Goal: Task Accomplishment & Management: Manage account settings

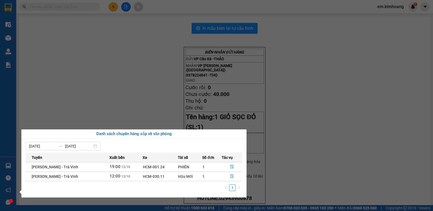
click at [103, 83] on section "Kết quả tìm kiếm ( 0 ) Bộ lọc No Data em.[PERSON_NAME] 1 Điều hành xe Kho hàng …" at bounding box center [216, 105] width 433 height 211
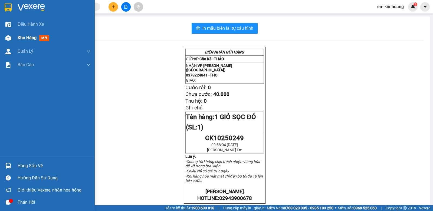
click at [7, 40] on img at bounding box center [8, 38] width 6 height 6
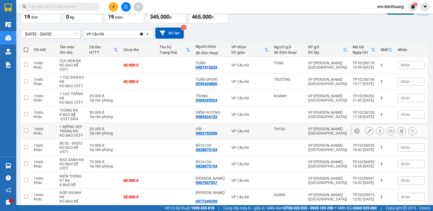
scroll to position [0, 0]
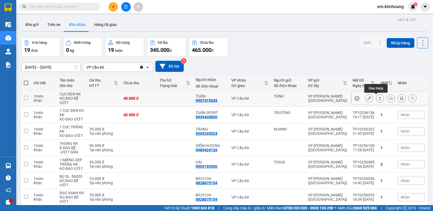
click at [378, 98] on icon at bounding box center [380, 99] width 4 height 4
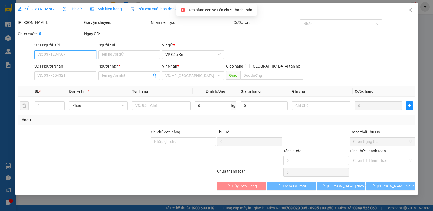
type input "TÙNG"
type input "0907415333"
type input "TUẤN"
type input "40.000"
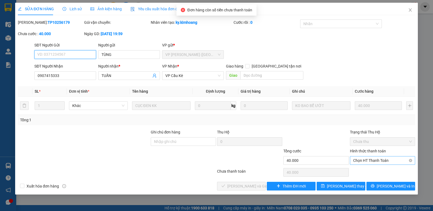
click at [391, 161] on span "Chọn HT Thanh Toán" at bounding box center [382, 161] width 59 height 8
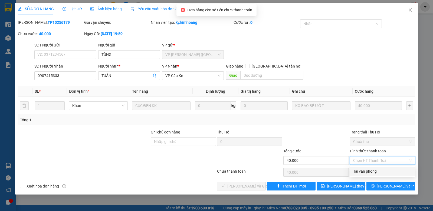
click at [391, 170] on div "Tại văn phòng" at bounding box center [382, 172] width 59 height 6
type input "0"
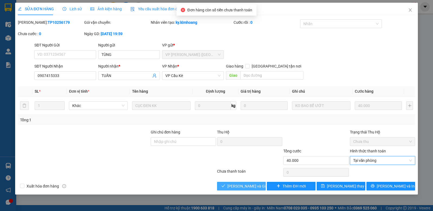
click at [242, 187] on span "[PERSON_NAME] và Giao hàng" at bounding box center [253, 187] width 52 height 6
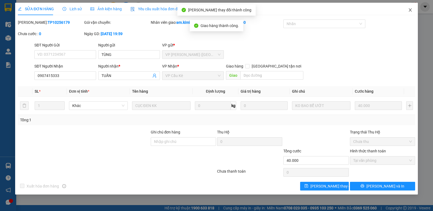
click at [414, 8] on span "Close" at bounding box center [410, 10] width 15 height 15
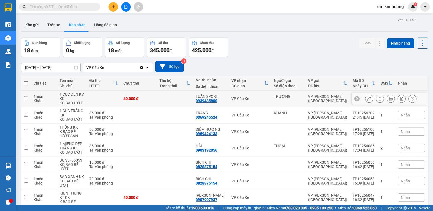
click at [378, 99] on icon at bounding box center [380, 99] width 4 height 4
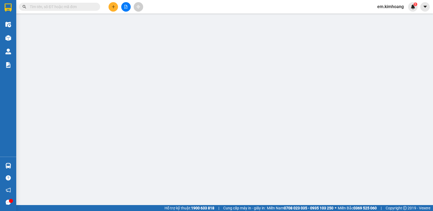
type input "TRƯỜNG"
type input "0939435800"
type input "TUẤN SPORT"
type input "40.000"
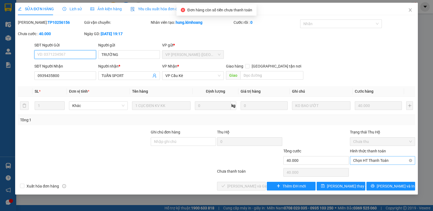
click at [378, 161] on span "Chọn HT Thanh Toán" at bounding box center [382, 161] width 59 height 8
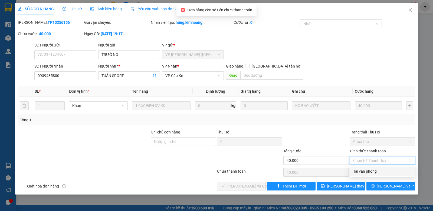
click at [379, 174] on div "Tại văn phòng" at bounding box center [382, 172] width 59 height 6
type input "0"
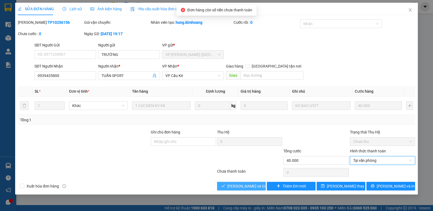
click at [256, 186] on span "[PERSON_NAME] và Giao hàng" at bounding box center [253, 187] width 52 height 6
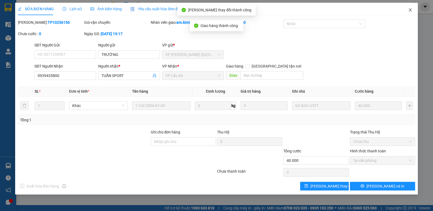
click at [409, 8] on icon "close" at bounding box center [410, 10] width 4 height 4
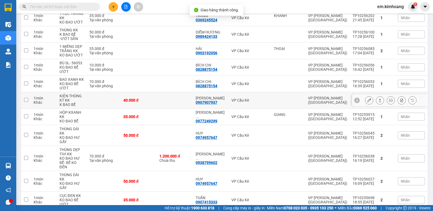
scroll to position [81, 0]
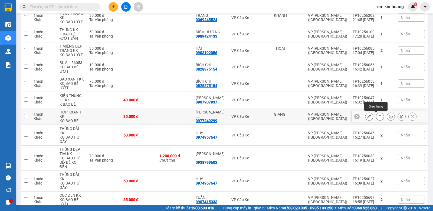
click at [379, 116] on icon at bounding box center [380, 116] width 3 height 3
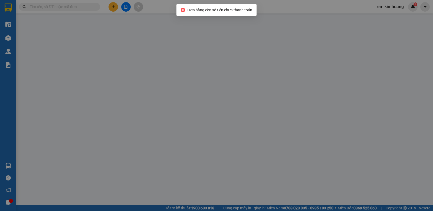
type input "GIANG"
type input "0977249299"
type input "[PERSON_NAME] ( THÚY)"
type input "35.000"
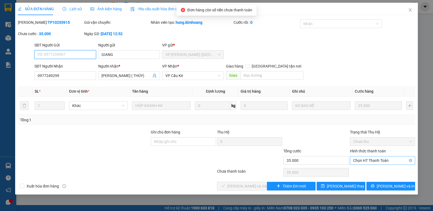
click at [370, 160] on span "Chọn HT Thanh Toán" at bounding box center [382, 161] width 59 height 8
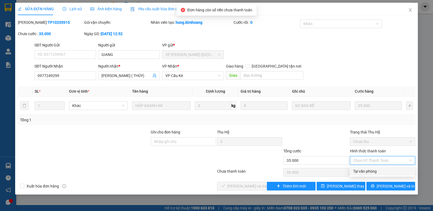
click at [367, 173] on div "Tại văn phòng" at bounding box center [382, 172] width 59 height 6
type input "0"
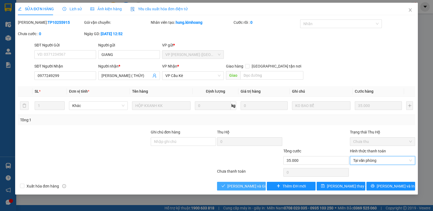
click at [260, 185] on button "[PERSON_NAME] và Giao hàng" at bounding box center [241, 186] width 49 height 9
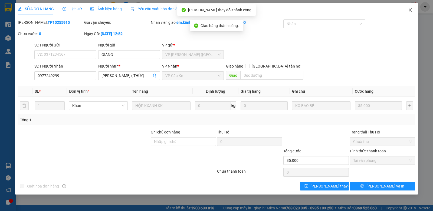
click at [411, 9] on icon "close" at bounding box center [410, 9] width 3 height 3
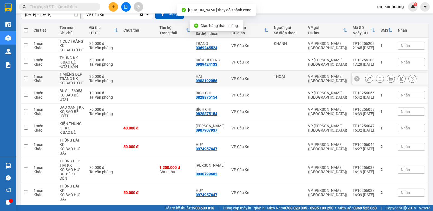
scroll to position [54, 0]
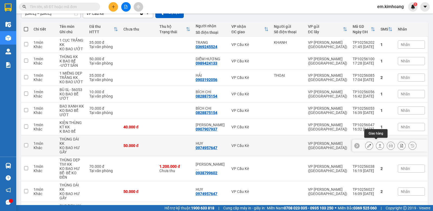
click at [379, 144] on icon at bounding box center [380, 145] width 3 height 3
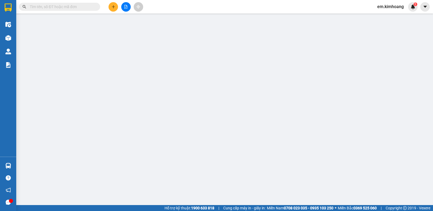
type input "0974957647"
type input "HUY"
type input "50.000"
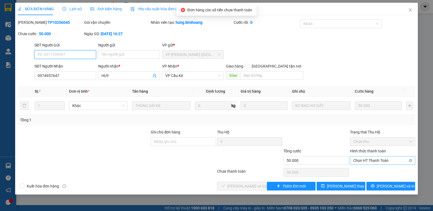
click at [373, 160] on span "Chọn HT Thanh Toán" at bounding box center [382, 161] width 59 height 8
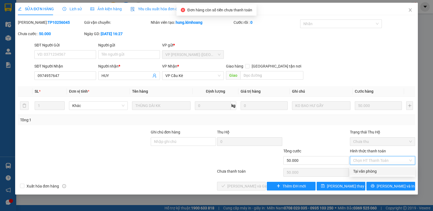
click at [372, 174] on div "Tại văn phòng" at bounding box center [382, 172] width 59 height 6
type input "0"
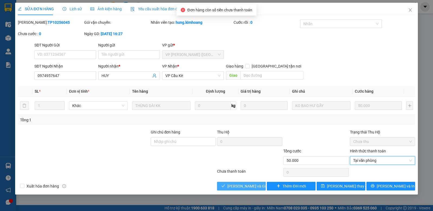
click at [248, 188] on span "[PERSON_NAME] và Giao hàng" at bounding box center [253, 187] width 52 height 6
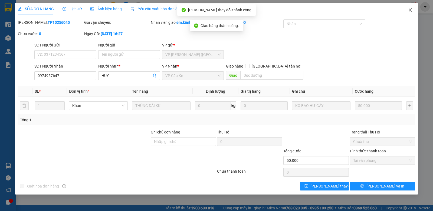
click at [410, 10] on icon "close" at bounding box center [410, 9] width 3 height 3
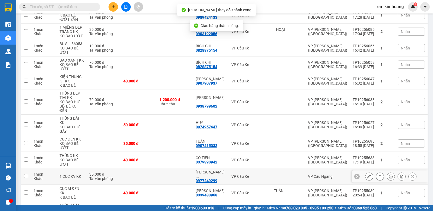
scroll to position [151, 0]
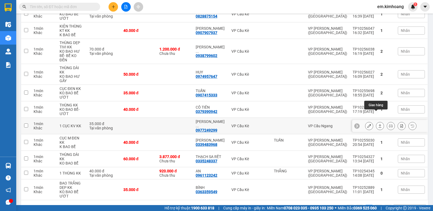
click at [378, 124] on icon at bounding box center [380, 126] width 4 height 4
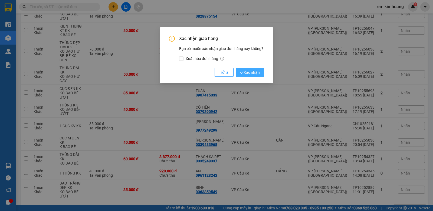
click at [253, 71] on span "Xác nhận" at bounding box center [250, 73] width 20 height 6
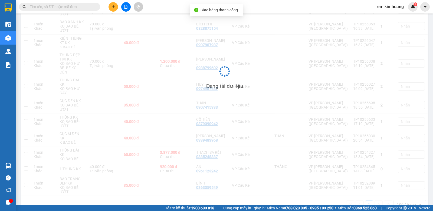
scroll to position [139, 0]
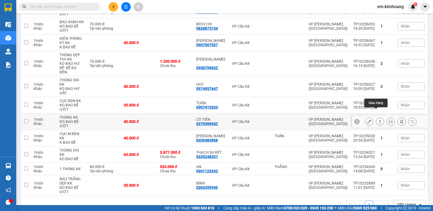
click at [379, 120] on icon at bounding box center [380, 121] width 3 height 3
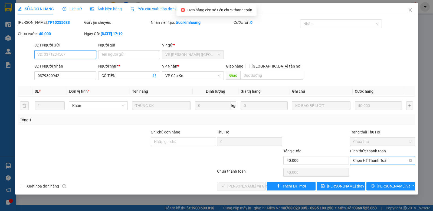
click at [380, 159] on span "Chọn HT Thanh Toán" at bounding box center [382, 161] width 59 height 8
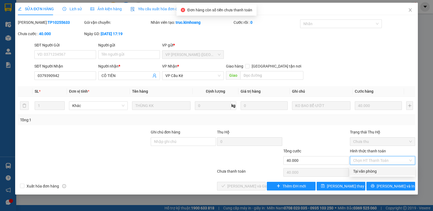
click at [379, 170] on div "Tại văn phòng" at bounding box center [382, 171] width 65 height 9
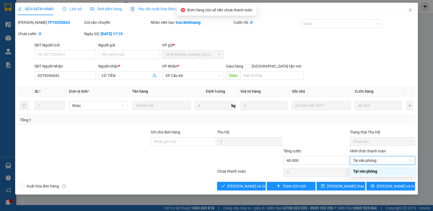
type input "0"
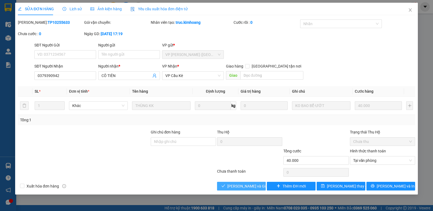
click at [260, 185] on button "[PERSON_NAME] và Giao hàng" at bounding box center [241, 186] width 49 height 9
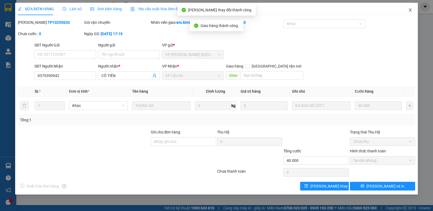
click at [409, 10] on icon "close" at bounding box center [410, 10] width 4 height 4
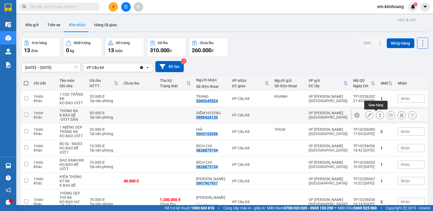
click at [378, 115] on icon at bounding box center [380, 115] width 4 height 4
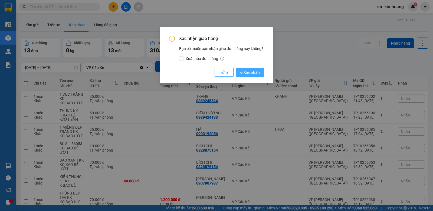
click at [246, 72] on span "Xác nhận" at bounding box center [250, 73] width 20 height 6
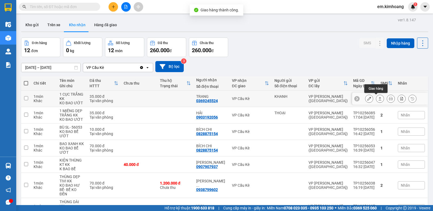
click at [378, 100] on icon at bounding box center [380, 99] width 4 height 4
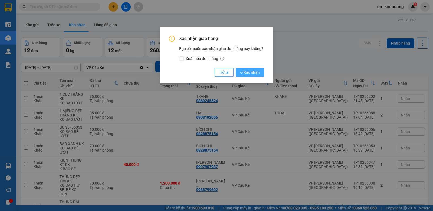
click at [244, 70] on span "Xác nhận" at bounding box center [250, 73] width 20 height 6
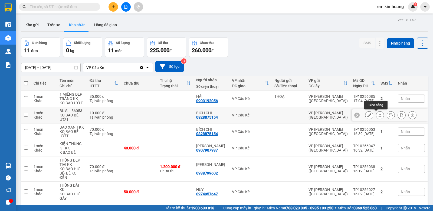
click at [378, 116] on icon at bounding box center [380, 115] width 4 height 4
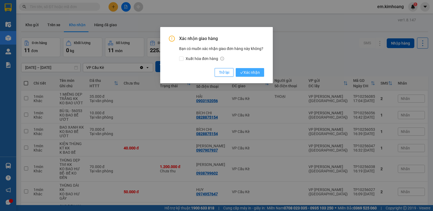
click at [248, 71] on span "Xác nhận" at bounding box center [250, 73] width 20 height 6
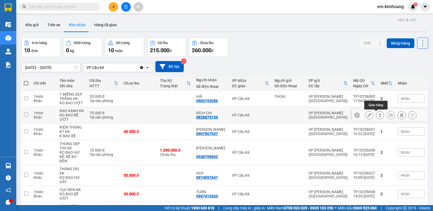
click at [378, 113] on icon at bounding box center [380, 115] width 4 height 4
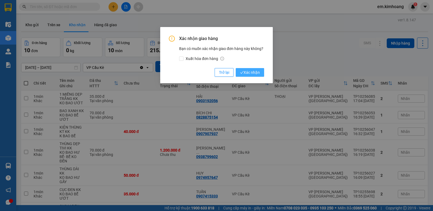
click at [244, 69] on button "Xác nhận" at bounding box center [250, 72] width 28 height 9
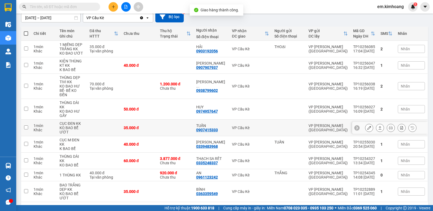
scroll to position [54, 0]
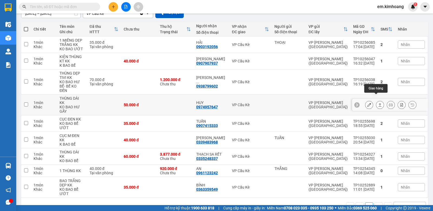
click at [378, 100] on button at bounding box center [380, 104] width 8 height 9
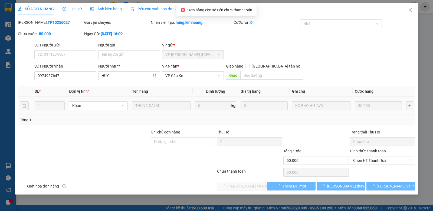
type input "0974957647"
type input "HUY"
type input "50.000"
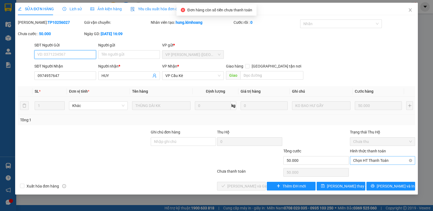
click at [379, 161] on span "Chọn HT Thanh Toán" at bounding box center [382, 161] width 59 height 8
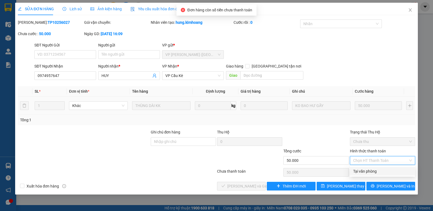
click at [379, 170] on div "Tại văn phòng" at bounding box center [382, 172] width 59 height 6
type input "0"
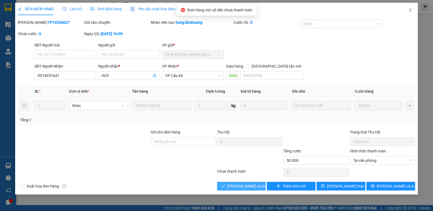
click at [237, 189] on span "[PERSON_NAME] và Giao hàng" at bounding box center [253, 187] width 52 height 6
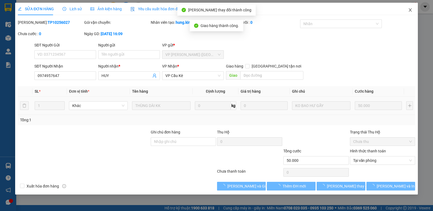
click at [413, 8] on span "Close" at bounding box center [410, 10] width 15 height 15
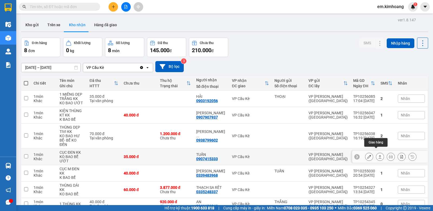
click at [378, 155] on icon at bounding box center [380, 157] width 4 height 4
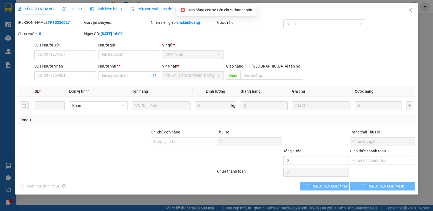
type input "0907415333"
type input "TUẤN"
type input "35.000"
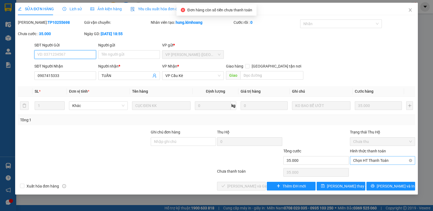
click at [372, 157] on span "Chọn HT Thanh Toán" at bounding box center [382, 161] width 59 height 8
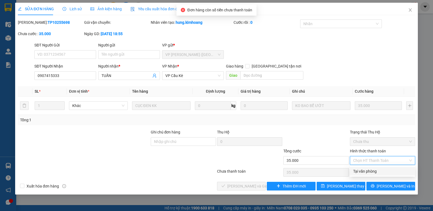
click at [376, 173] on div "Tại văn phòng" at bounding box center [382, 172] width 59 height 6
type input "0"
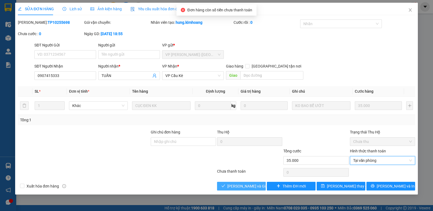
click at [251, 185] on span "[PERSON_NAME] và Giao hàng" at bounding box center [253, 187] width 52 height 6
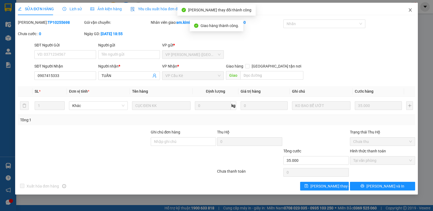
click at [410, 10] on icon "close" at bounding box center [410, 10] width 4 height 4
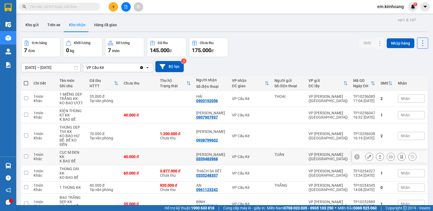
scroll to position [25, 0]
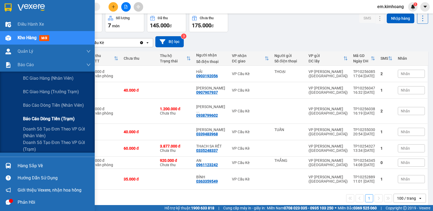
click at [32, 117] on span "Báo cáo dòng tiền (trạm)" at bounding box center [49, 119] width 52 height 7
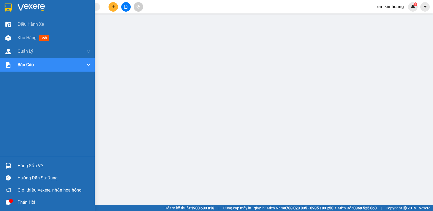
click at [32, 162] on div "Hàng sắp về" at bounding box center [54, 166] width 73 height 8
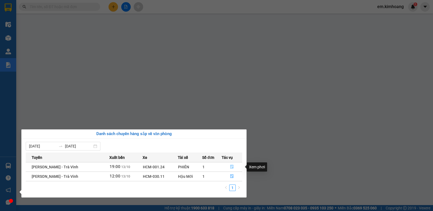
click at [233, 168] on button "button" at bounding box center [232, 167] width 20 height 9
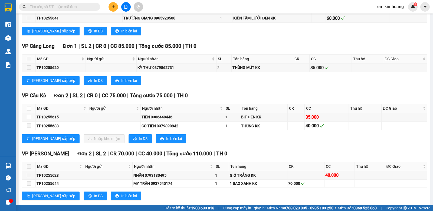
scroll to position [927, 0]
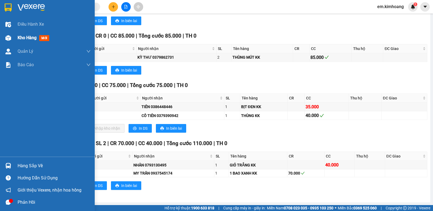
click at [22, 36] on span "Kho hàng" at bounding box center [27, 37] width 19 height 5
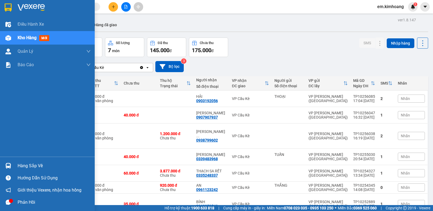
click at [33, 165] on div "Hàng sắp về" at bounding box center [54, 166] width 73 height 8
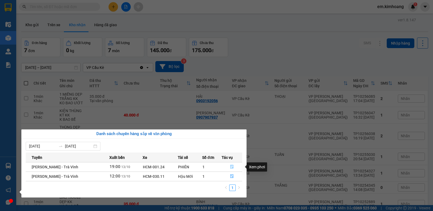
click at [232, 166] on icon "file-done" at bounding box center [232, 167] width 4 height 4
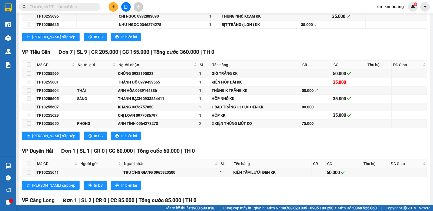
scroll to position [927, 0]
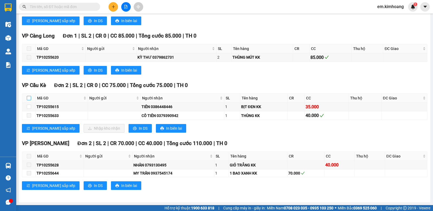
click at [29, 97] on input "checkbox" at bounding box center [29, 98] width 4 height 4
checkbox input "true"
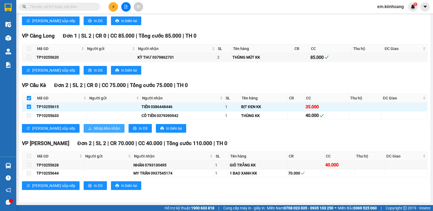
click at [94, 128] on span "Nhập kho nhận" at bounding box center [107, 129] width 26 height 6
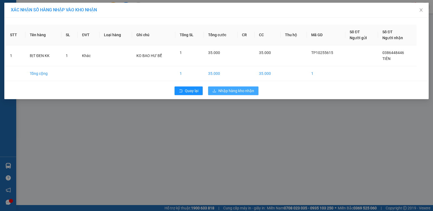
click at [218, 89] on button "Nhập hàng kho nhận" at bounding box center [233, 91] width 50 height 9
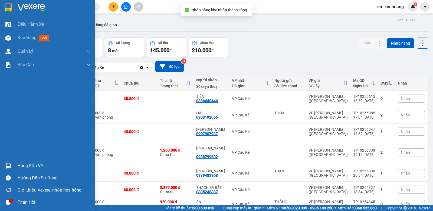
click at [30, 163] on div "Hàng sắp về" at bounding box center [54, 166] width 73 height 8
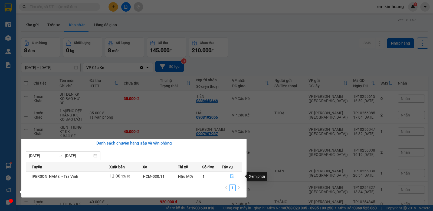
click at [231, 175] on icon "file-done" at bounding box center [232, 177] width 4 height 4
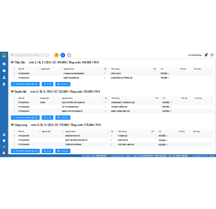
scroll to position [516, 0]
